Goal: Find specific page/section: Find specific page/section

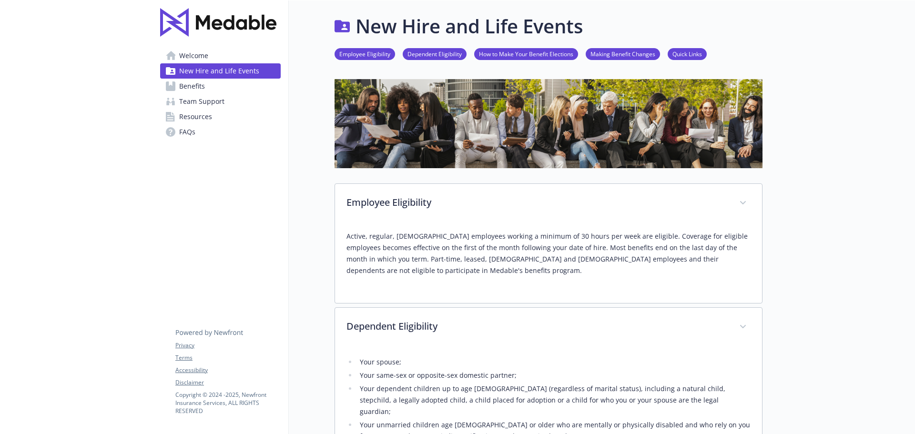
scroll to position [673, 0]
